Goal: Task Accomplishment & Management: Use online tool/utility

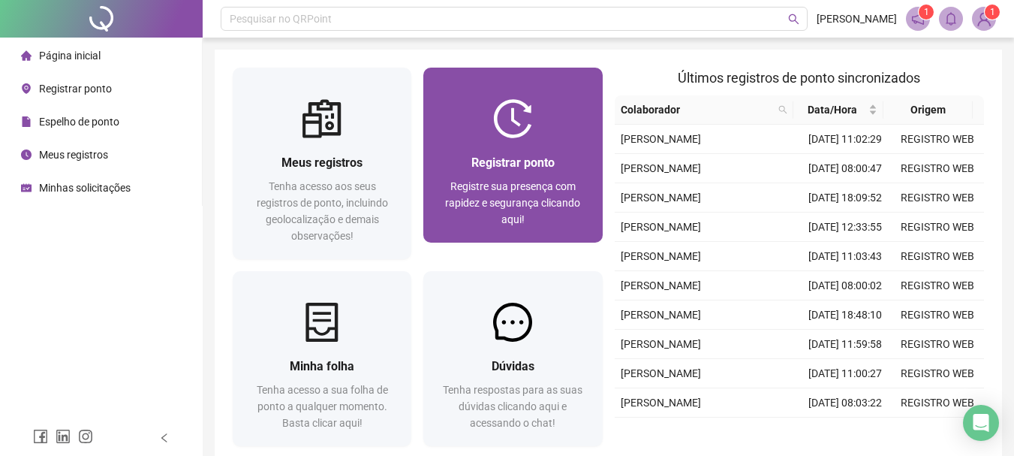
click at [533, 140] on div "Registrar ponto Registre sua presença com rapidez e segurança clicando aqui!" at bounding box center [512, 190] width 179 height 104
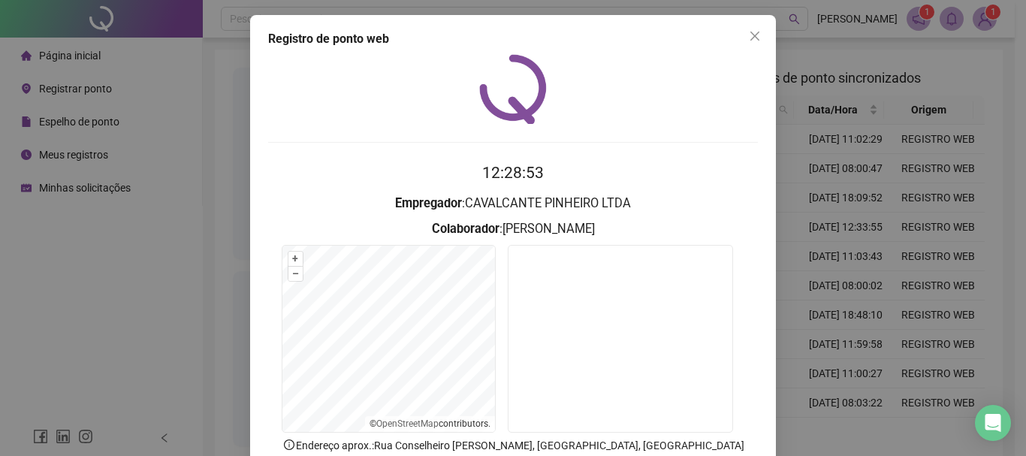
scroll to position [75, 0]
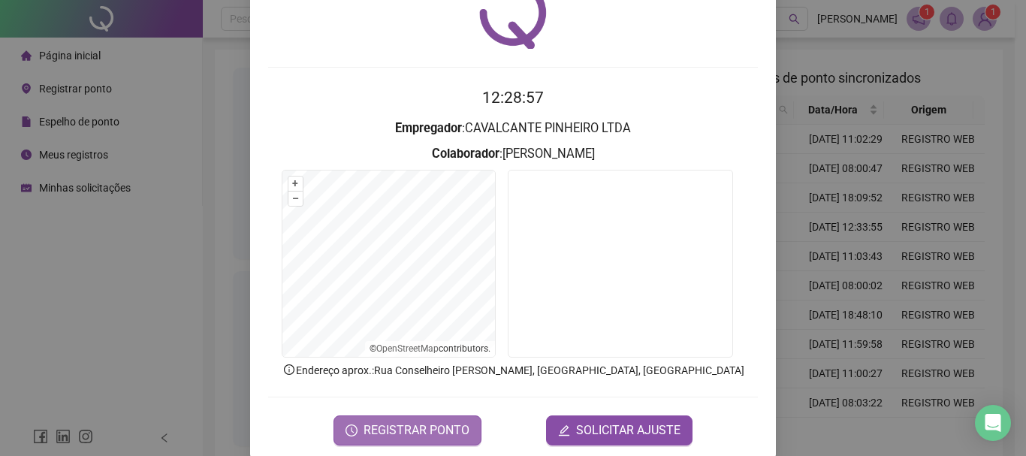
click at [423, 426] on span "REGISTRAR PONTO" at bounding box center [416, 430] width 106 height 18
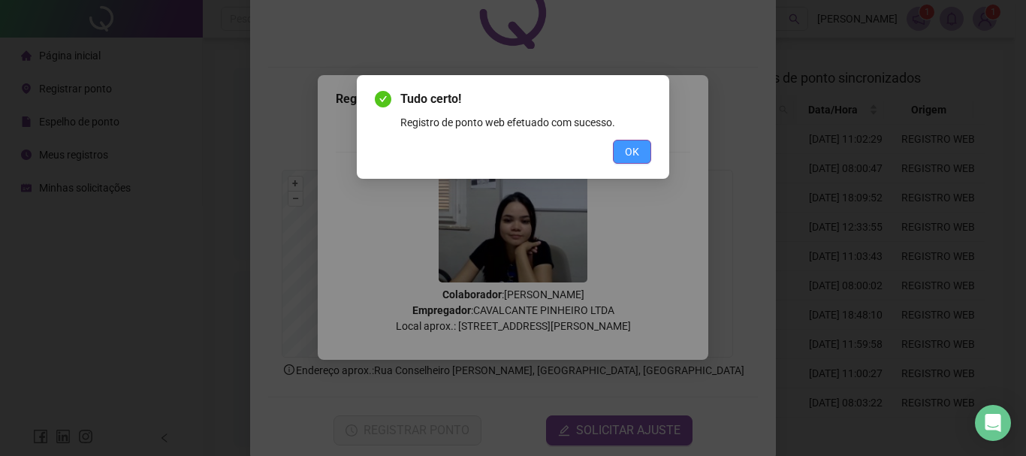
click at [630, 163] on button "OK" at bounding box center [632, 152] width 38 height 24
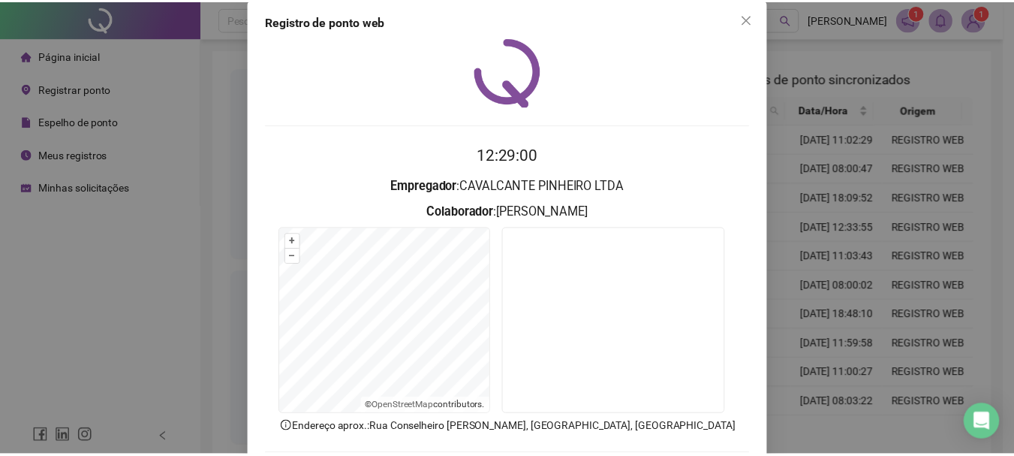
scroll to position [0, 0]
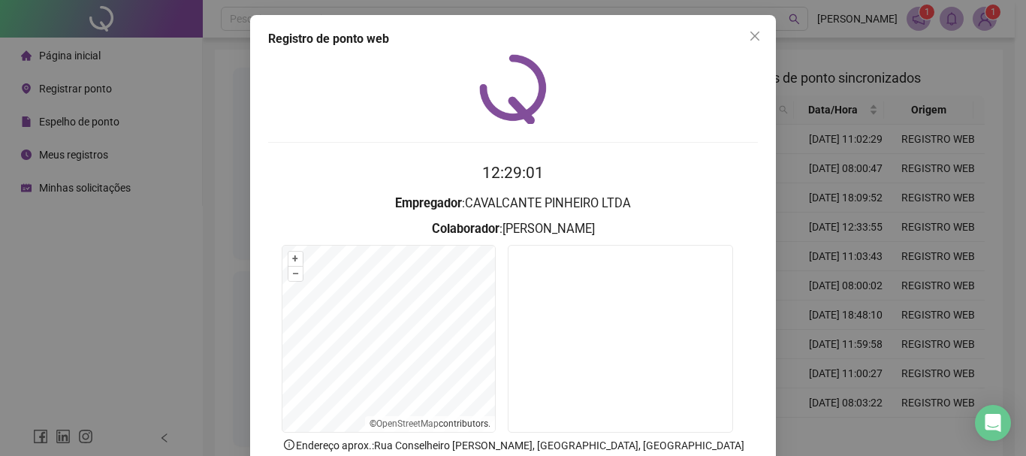
click at [744, 22] on div "Registro de ponto web 12:29:01 Empregador : CAVALCANTE PINHEIRO LTDA Colaborado…" at bounding box center [513, 275] width 526 height 520
click at [749, 36] on icon "close" at bounding box center [755, 36] width 12 height 12
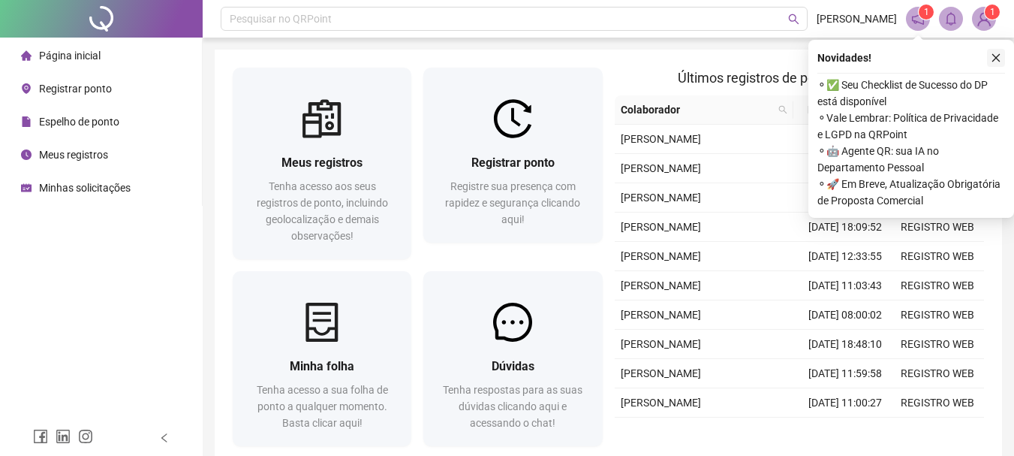
click at [984, 68] on div "Novidades ! ⚬ ✅ Seu Checklist de Sucesso do DP está disponível ⚬ Vale Lembrar: …" at bounding box center [912, 129] width 206 height 178
click at [999, 58] on icon "close" at bounding box center [996, 58] width 11 height 11
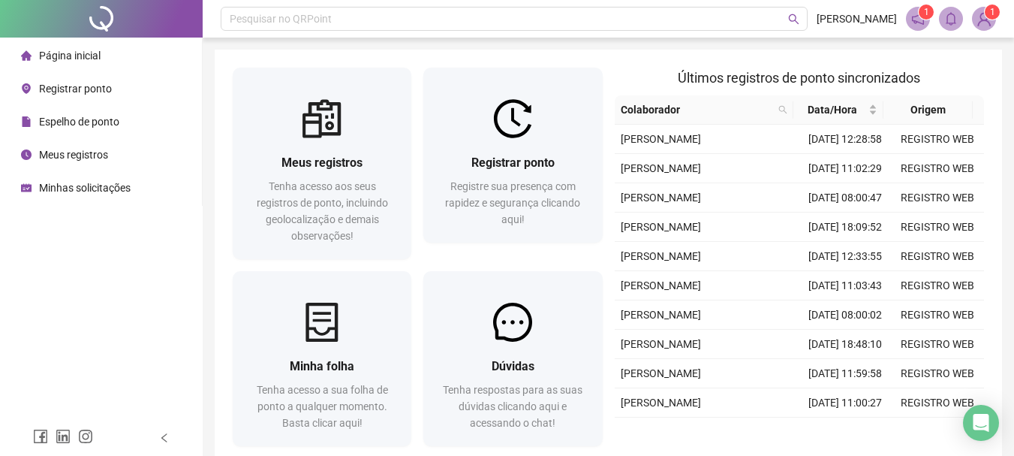
click at [980, 22] on img at bounding box center [984, 19] width 23 height 23
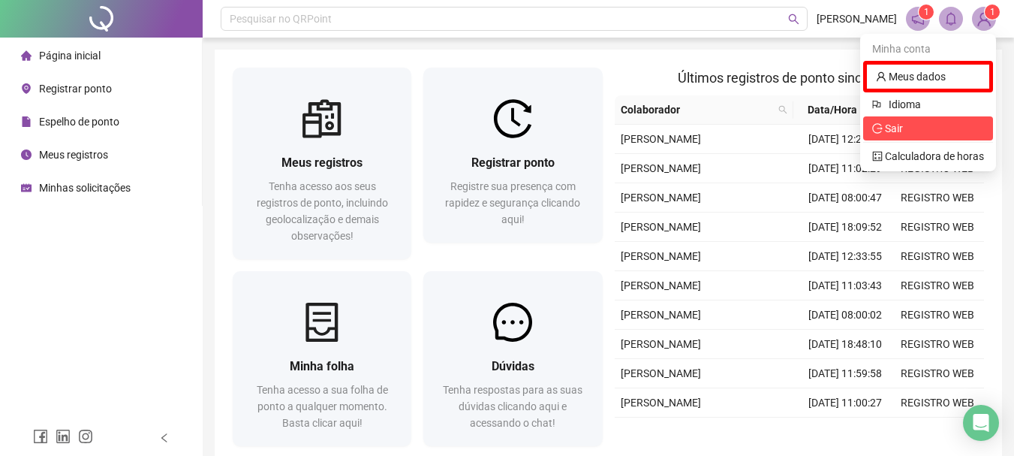
click at [885, 131] on span "Sair" at bounding box center [887, 128] width 31 height 12
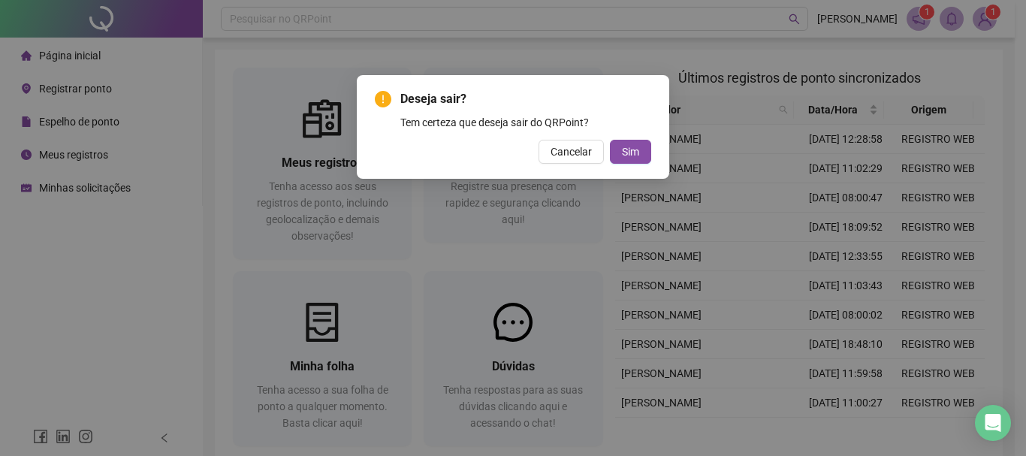
click at [631, 156] on span "Sim" at bounding box center [630, 151] width 17 height 17
